Goal: Browse casually

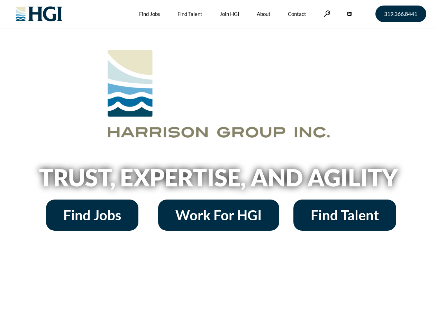
click at [218, 166] on h2 "Trust, Expertise, and Agility" at bounding box center [218, 178] width 394 height 24
click at [326, 13] on link at bounding box center [326, 13] width 7 height 7
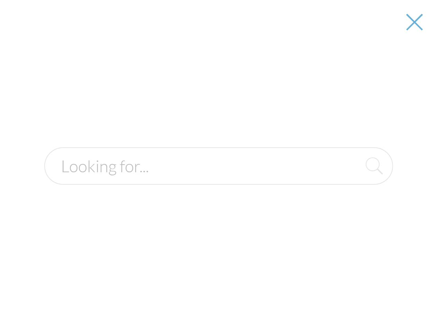
click at [218, 180] on div at bounding box center [219, 166] width 436 height 332
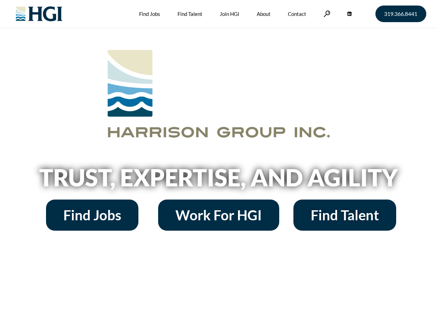
click at [218, 166] on h2 "Trust, Expertise, and Agility" at bounding box center [218, 178] width 394 height 24
click at [326, 13] on link at bounding box center [326, 13] width 7 height 7
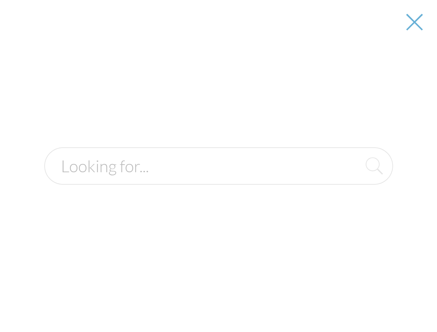
click at [218, 180] on div at bounding box center [219, 166] width 436 height 332
